Goal: Task Accomplishment & Management: Use online tool/utility

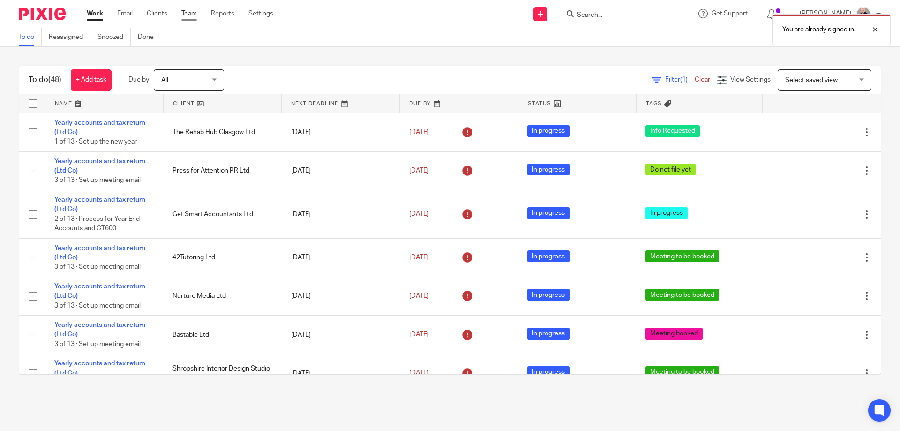
click at [188, 14] on link "Team" at bounding box center [188, 13] width 15 height 9
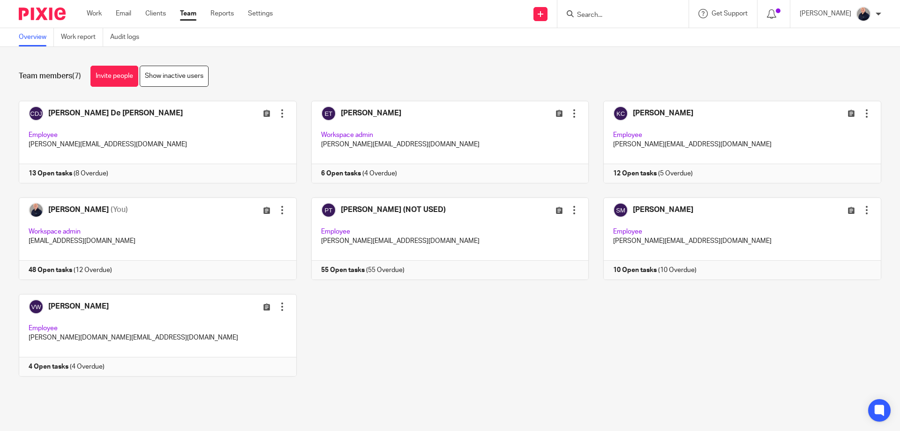
click at [483, 346] on div "[PERSON_NAME] De [PERSON_NAME] Edit user Transfer Deactivate user Employee [PER…" at bounding box center [442, 246] width 877 height 290
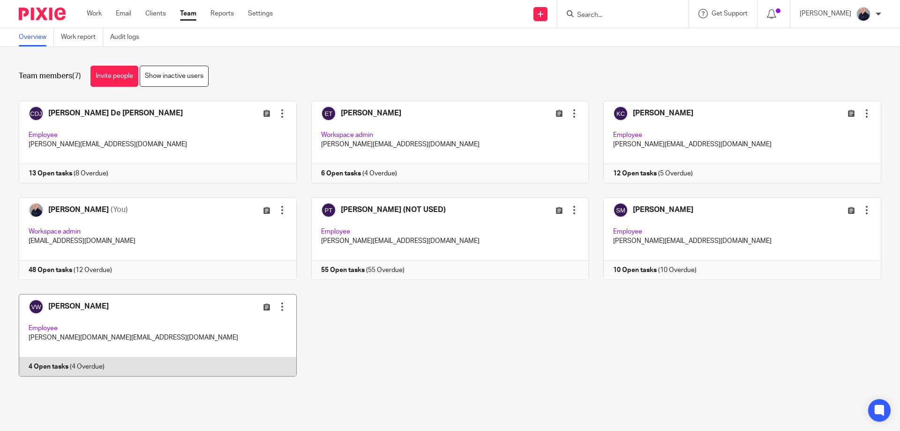
click at [140, 313] on link at bounding box center [150, 335] width 292 height 82
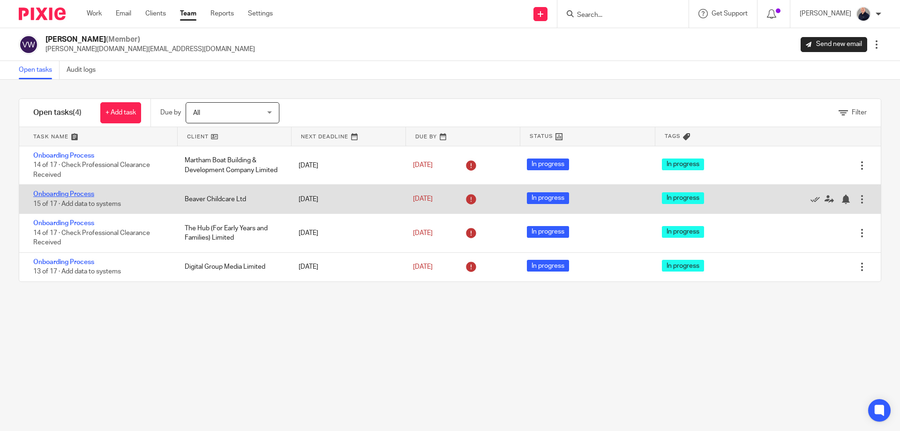
click at [72, 194] on link "Onboarding Process" at bounding box center [63, 194] width 61 height 7
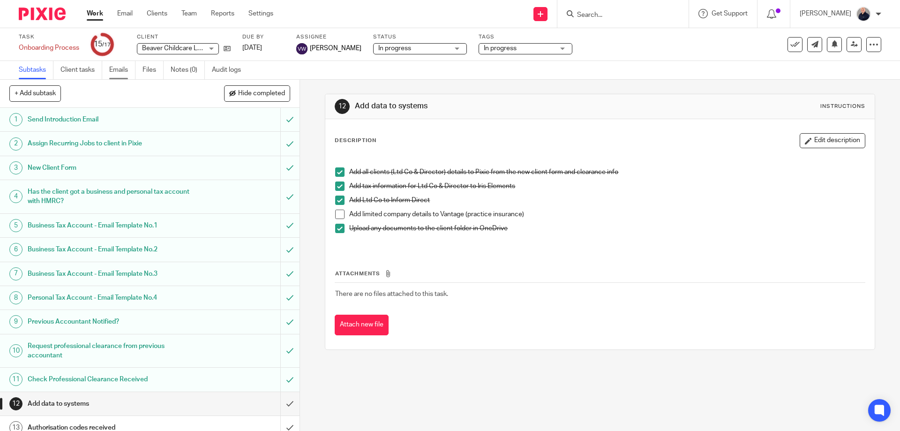
click at [114, 66] on link "Emails" at bounding box center [122, 70] width 26 height 18
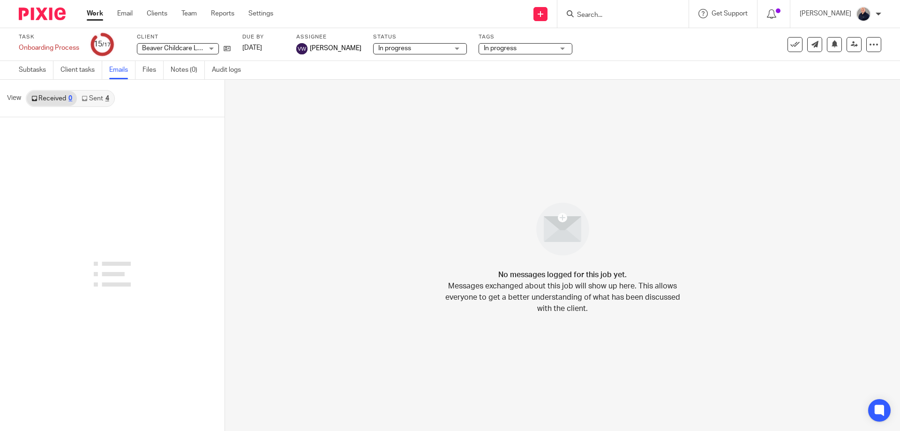
click at [99, 100] on link "Sent 4" at bounding box center [95, 98] width 37 height 15
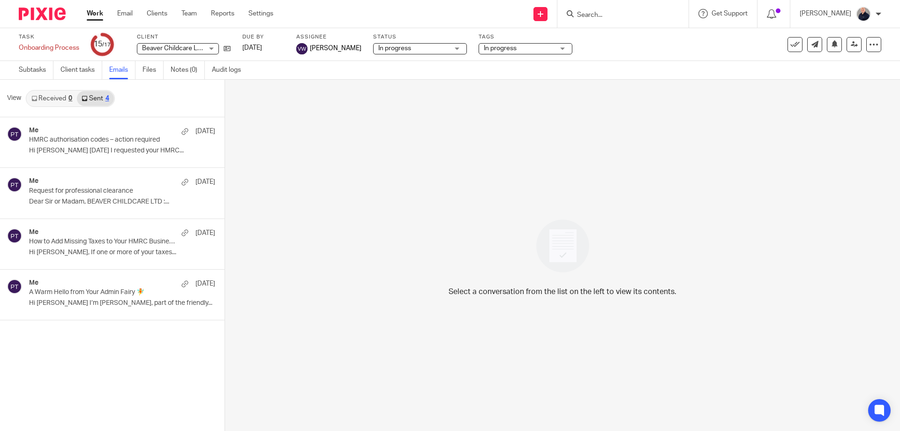
click at [94, 97] on link "Sent 4" at bounding box center [95, 98] width 37 height 15
click at [89, 199] on p "Dear Sir or Madam, BEAVER CHILDCARE LTD :..." at bounding box center [108, 202] width 158 height 8
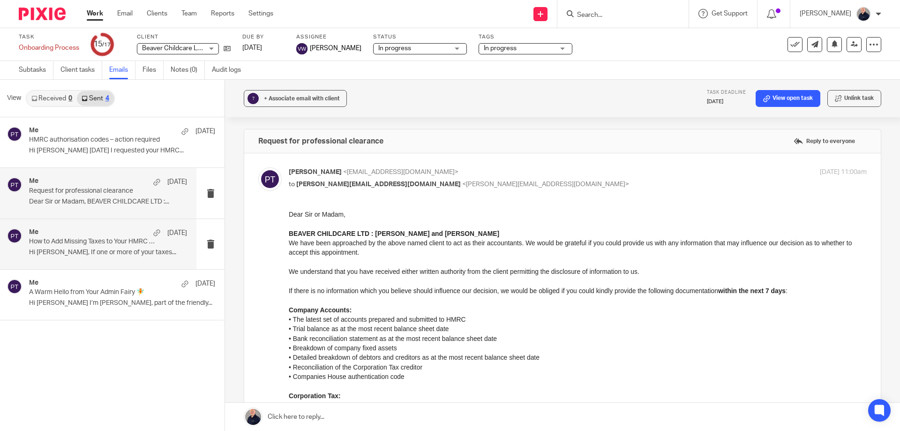
click at [167, 254] on p "Hi Beverley, If one or more of your taxes..." at bounding box center [108, 252] width 158 height 8
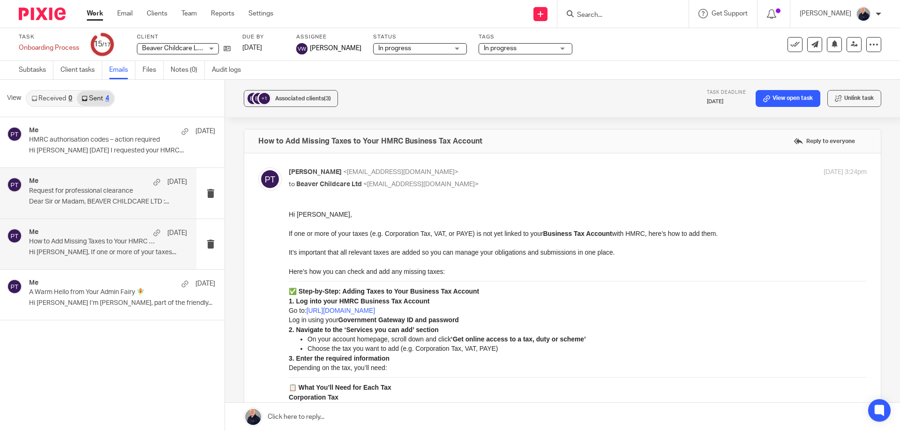
click at [127, 198] on p "Dear Sir or Madam, BEAVER CHILDCARE LTD :..." at bounding box center [108, 202] width 158 height 8
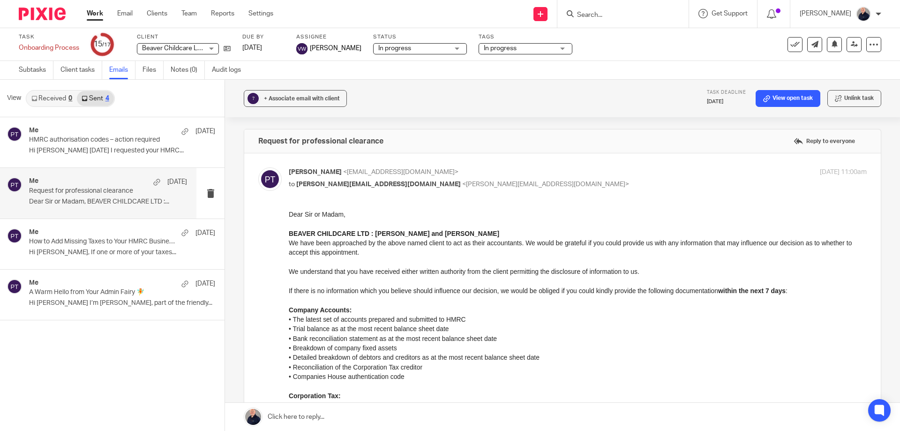
click at [97, 14] on link "Work" at bounding box center [95, 13] width 16 height 9
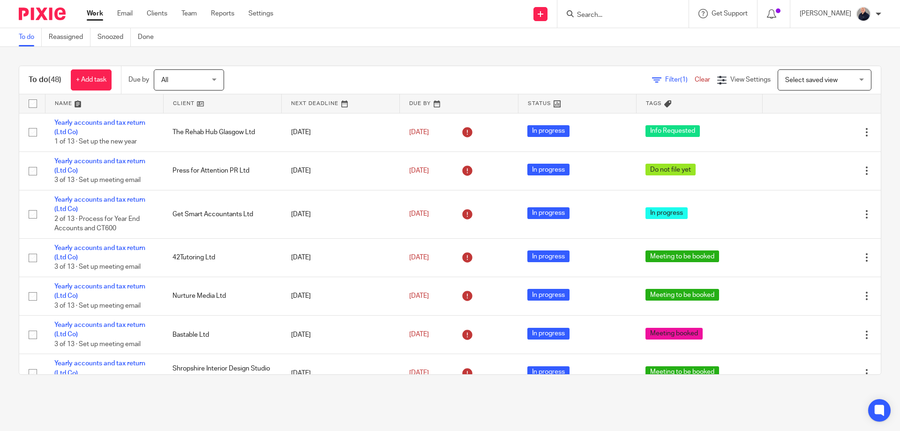
click at [60, 103] on link at bounding box center [104, 103] width 118 height 19
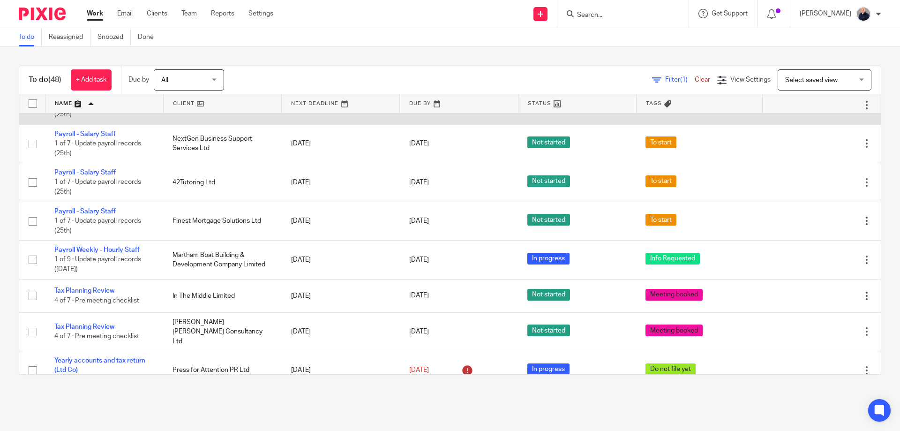
scroll to position [1250, 0]
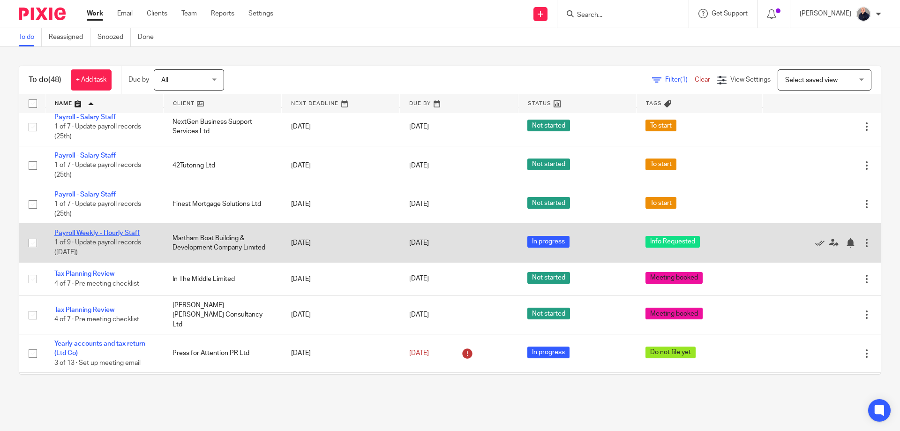
click at [115, 236] on link "Payroll Weekly - Hourly Staff" at bounding box center [96, 233] width 85 height 7
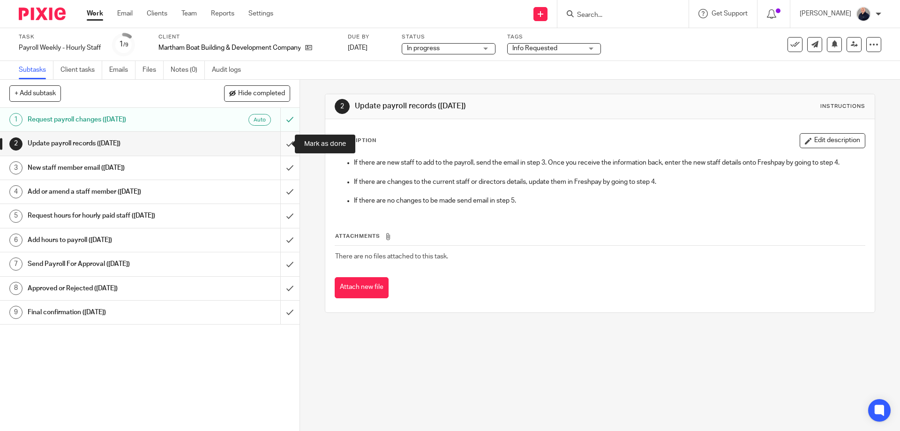
click at [277, 144] on input "submit" at bounding box center [149, 143] width 299 height 23
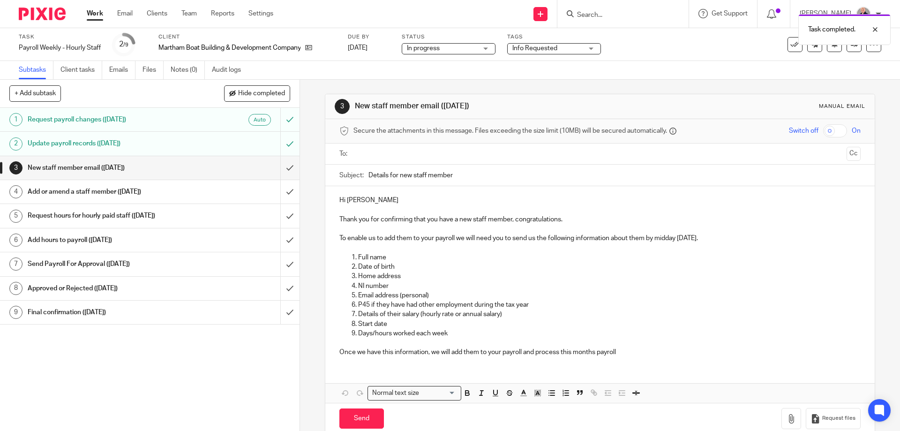
click at [278, 169] on input "submit" at bounding box center [149, 167] width 299 height 23
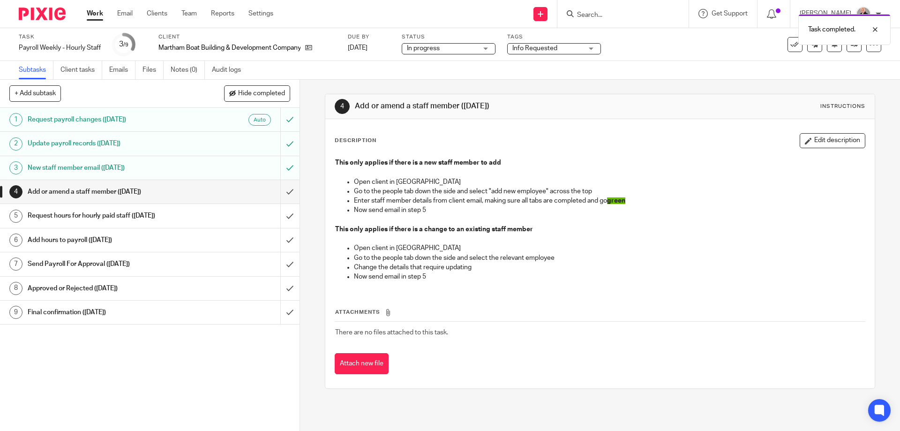
click at [277, 193] on input "submit" at bounding box center [149, 191] width 299 height 23
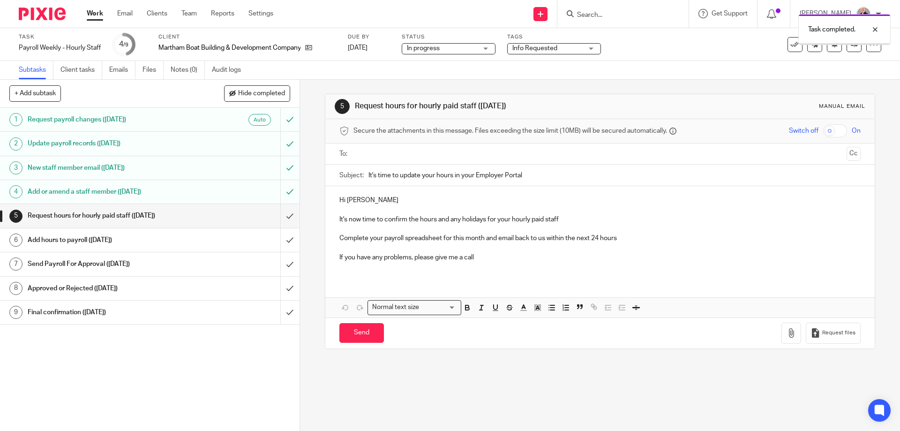
click at [278, 215] on input "submit" at bounding box center [149, 215] width 299 height 23
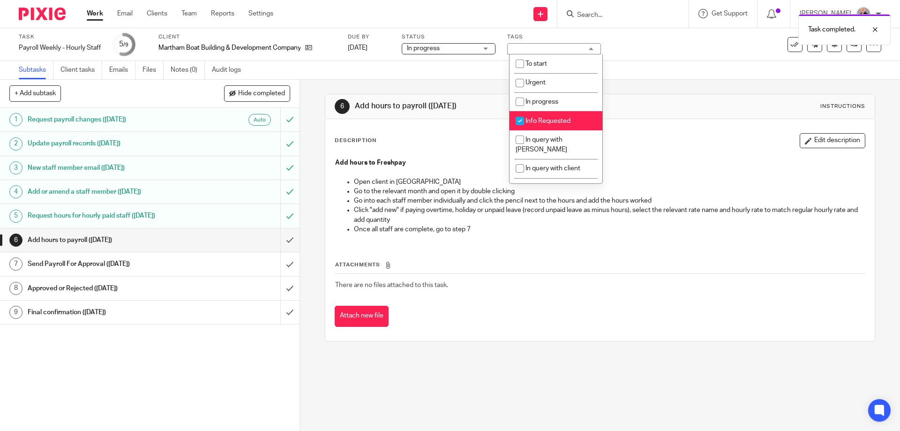
click at [537, 123] on span "Info Requested" at bounding box center [547, 121] width 45 height 7
checkbox input "false"
click at [544, 178] on li "In review with [PERSON_NAME]" at bounding box center [555, 192] width 93 height 29
checkbox input "true"
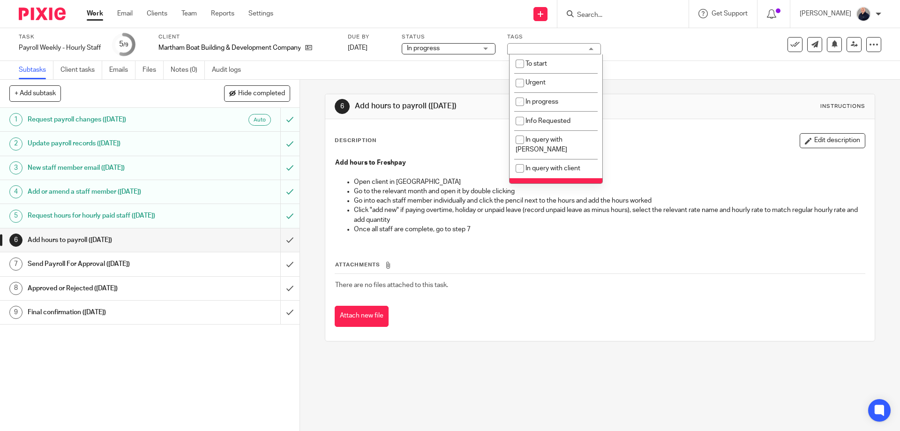
drag, startPoint x: 371, startPoint y: 377, endPoint x: 423, endPoint y: 366, distance: 52.6
click at [372, 376] on div "6 Add hours to payroll (Tuesday) Instructions Description Edit description Add …" at bounding box center [600, 255] width 600 height 351
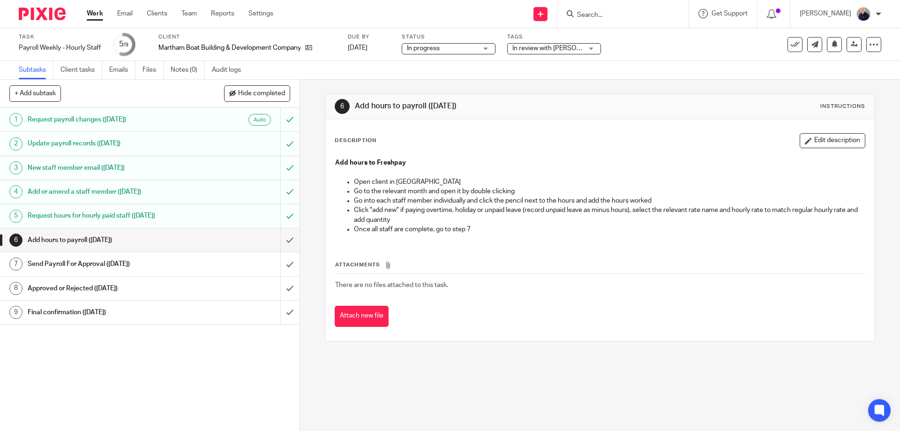
click at [538, 381] on div "6 Add hours to payroll (Tuesday) Instructions Description Edit description Add …" at bounding box center [600, 255] width 600 height 351
